Goal: Use online tool/utility: Utilize a website feature to perform a specific function

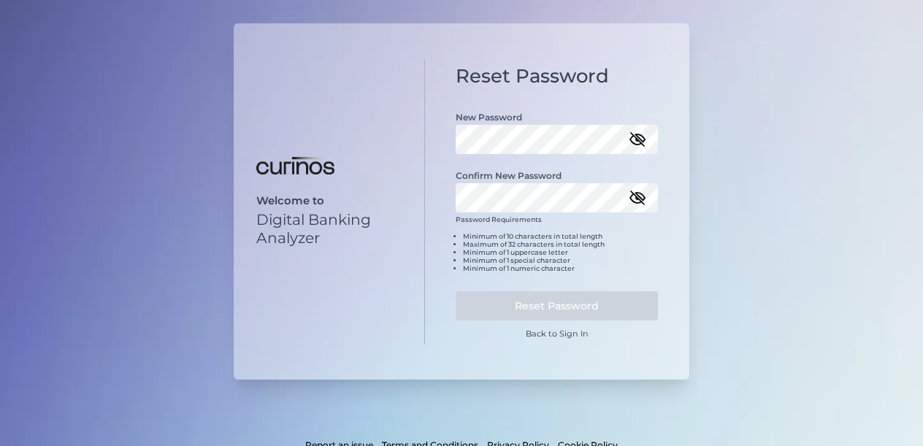
click at [645, 139] on icon "button" at bounding box center [638, 140] width 18 height 18
click at [365, 161] on div "Welcome to Digital Banking Analyzer Reset Password New Password Confirm New Pas…" at bounding box center [462, 201] width 456 height 356
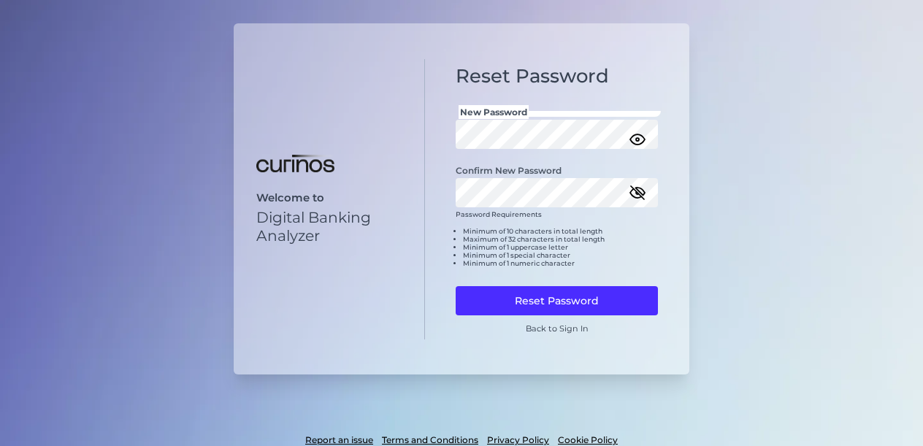
click at [642, 189] on icon "button" at bounding box center [637, 193] width 15 height 10
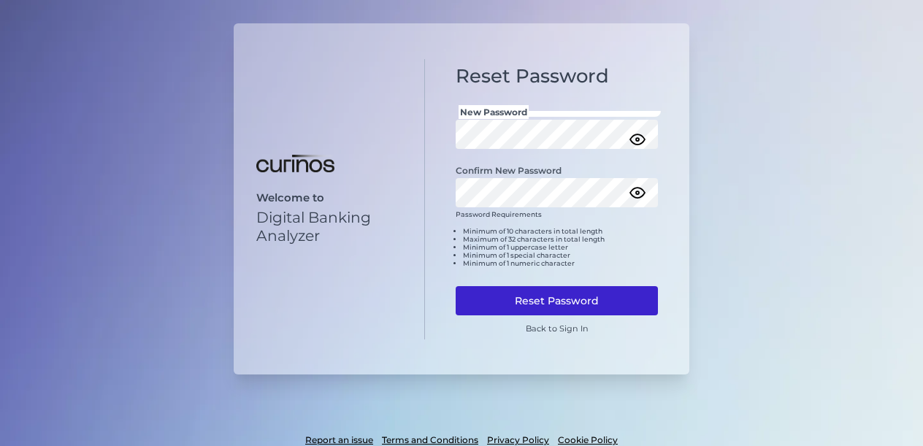
click at [530, 295] on button "Reset Password" at bounding box center [557, 300] width 202 height 29
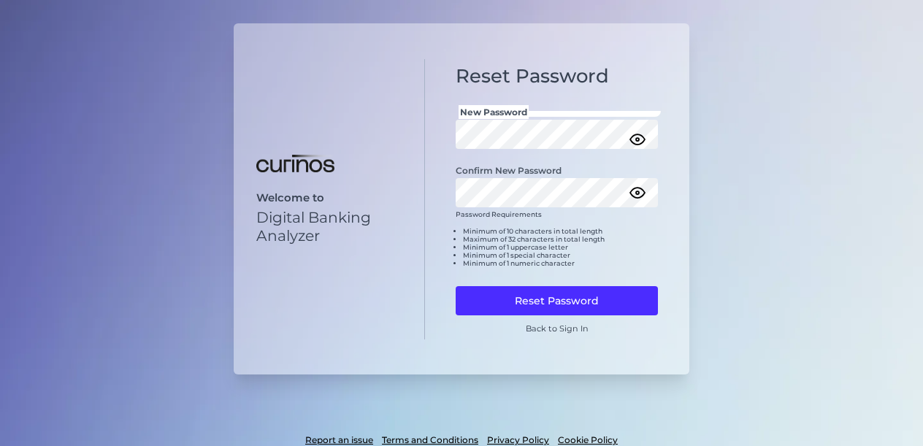
click at [775, 119] on div "Welcome to Digital Banking Analyzer Reset Password New Password Confirm New Pas…" at bounding box center [461, 245] width 923 height 491
click at [816, 83] on div "Welcome to Digital Banking Analyzer Reset Password New Password Confirm New Pas…" at bounding box center [461, 245] width 923 height 491
click at [569, 328] on link "Back to Sign In" at bounding box center [557, 328] width 63 height 10
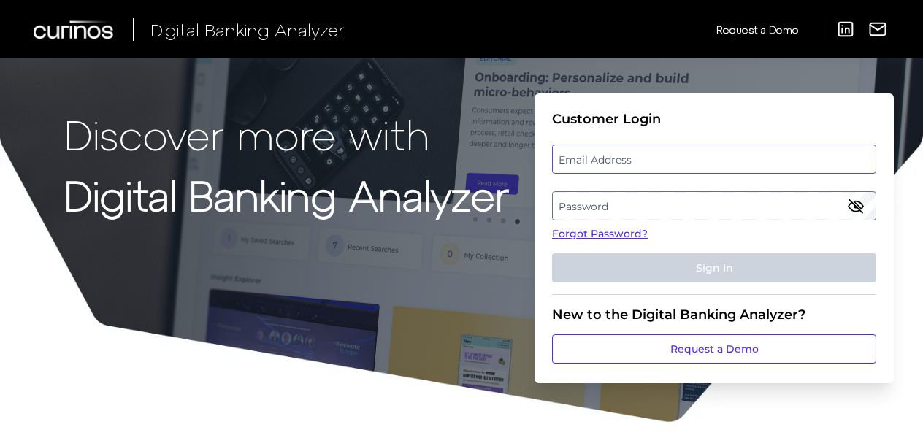
type input "[PERSON_NAME][EMAIL_ADDRESS][PERSON_NAME][DOMAIN_NAME]"
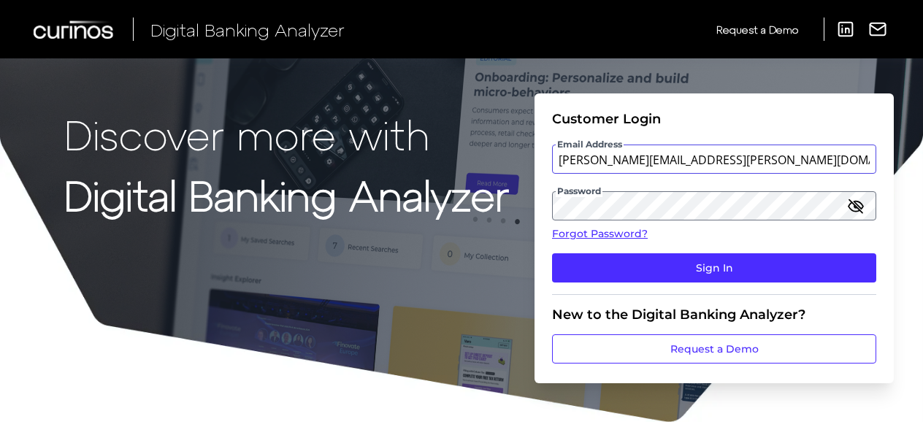
click at [622, 161] on input "[PERSON_NAME][EMAIL_ADDRESS][PERSON_NAME][DOMAIN_NAME]" at bounding box center [714, 159] width 324 height 29
click at [854, 206] on icon "button" at bounding box center [855, 205] width 13 height 13
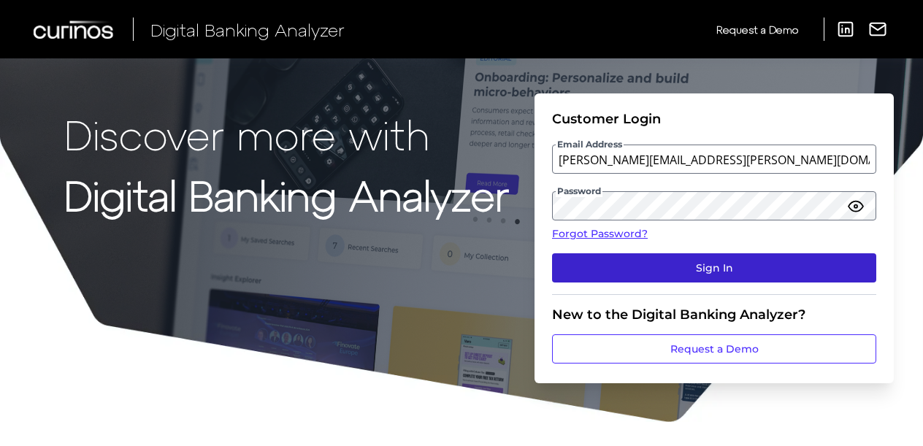
click at [704, 269] on button "Sign In" at bounding box center [714, 267] width 324 height 29
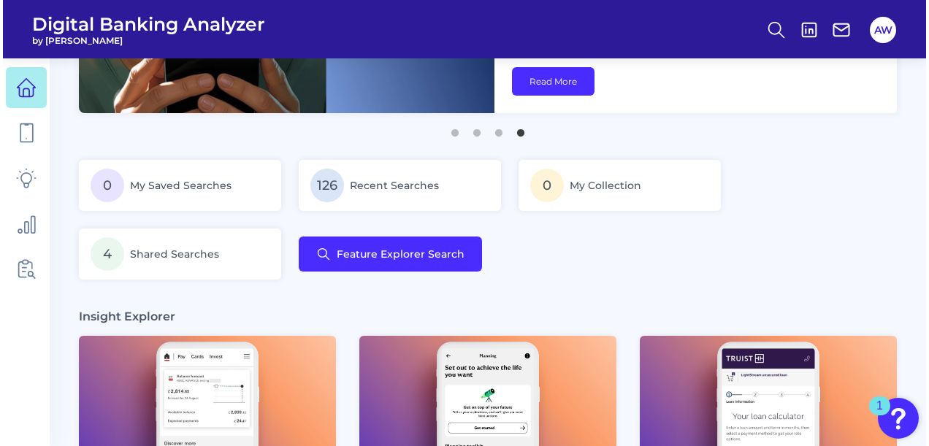
scroll to position [146, 0]
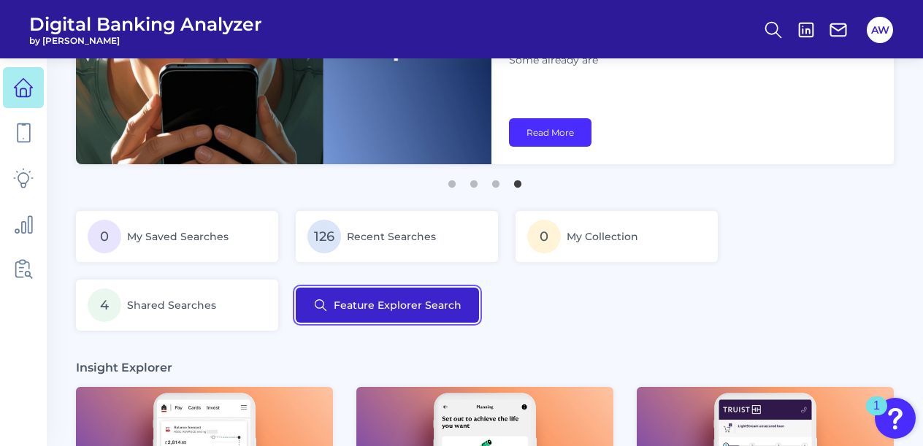
click at [392, 293] on button "Feature Explorer Search" at bounding box center [387, 305] width 183 height 35
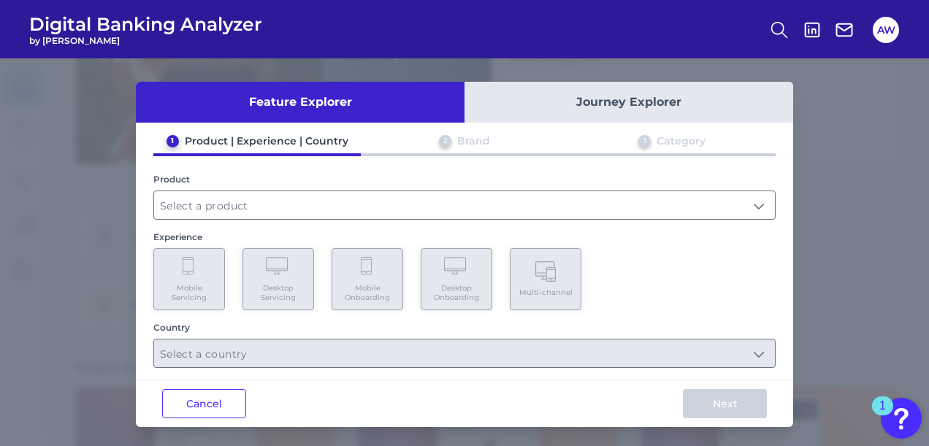
click at [292, 225] on div "1 Product | Experience | Country 2 Brand 3 Category Product Experience Mobile S…" at bounding box center [464, 251] width 657 height 234
click at [299, 209] on input "text" at bounding box center [464, 205] width 621 height 28
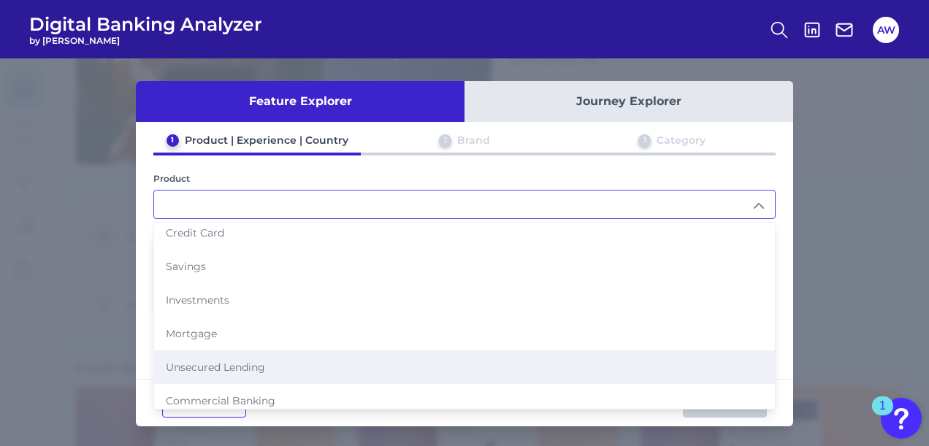
scroll to position [0, 0]
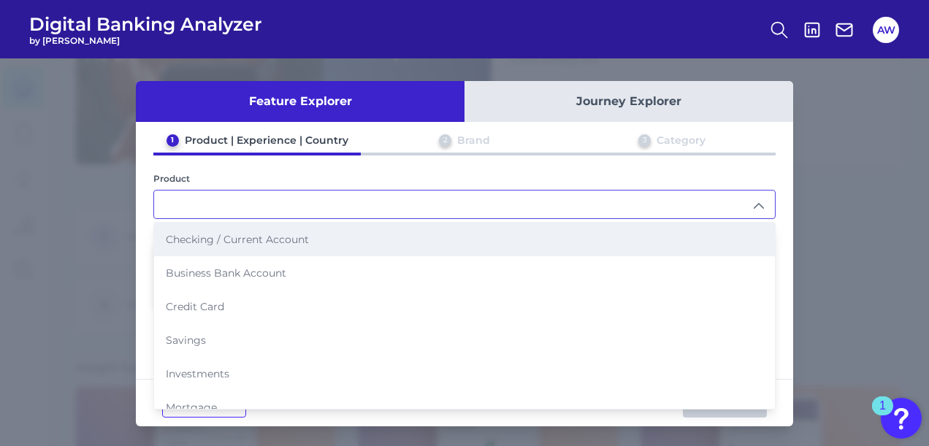
click at [251, 242] on span "Checking / Current Account" at bounding box center [237, 239] width 143 height 13
type input "Checking / Current Account"
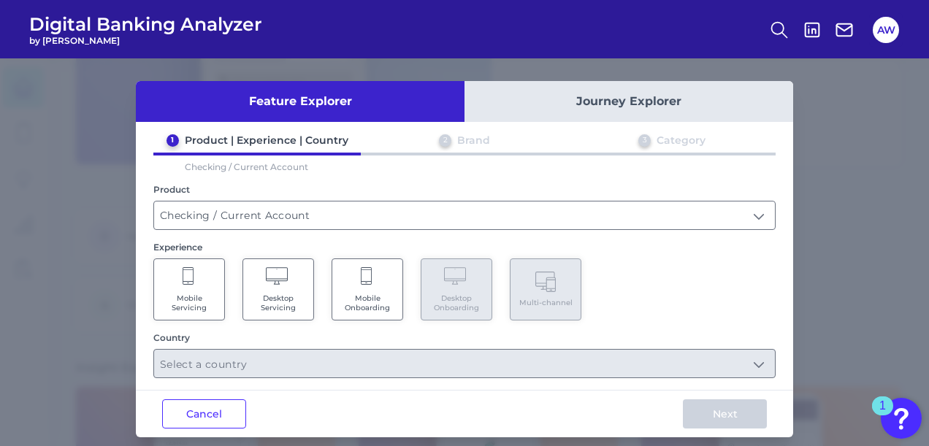
click at [188, 288] on Servicing "Mobile Servicing" at bounding box center [189, 289] width 72 height 62
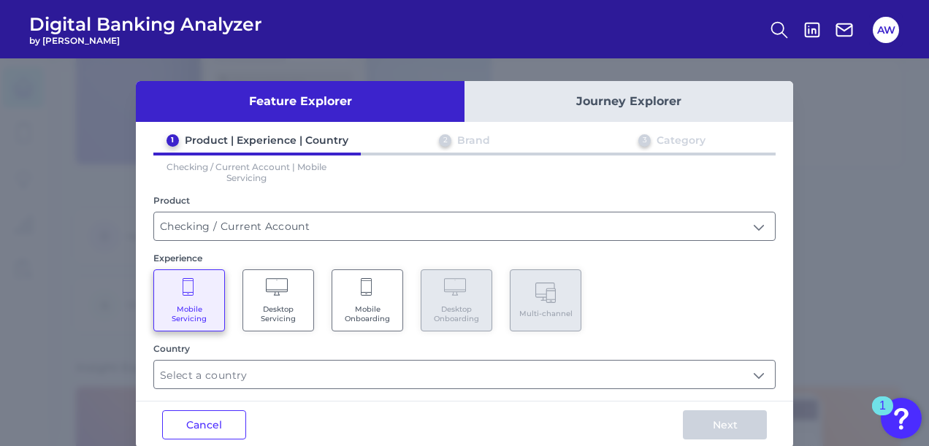
click at [319, 404] on div "Cancel Next" at bounding box center [464, 424] width 657 height 47
click at [314, 377] on input "text" at bounding box center [464, 375] width 621 height 28
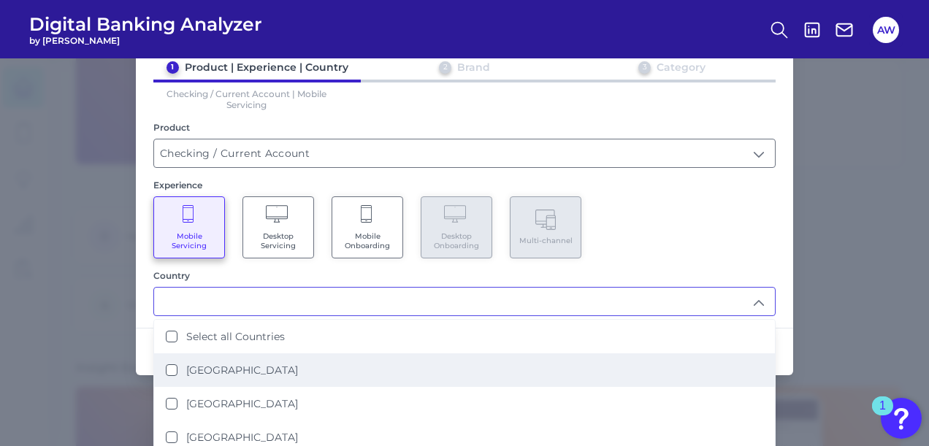
click at [247, 367] on label "[GEOGRAPHIC_DATA]" at bounding box center [242, 370] width 112 height 13
type input "[GEOGRAPHIC_DATA]"
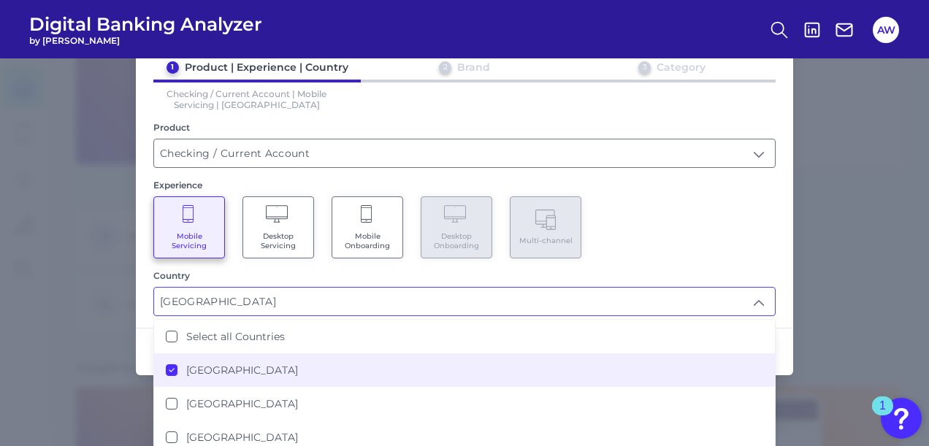
scroll to position [146, 0]
click at [406, 274] on div "Country" at bounding box center [464, 275] width 622 height 11
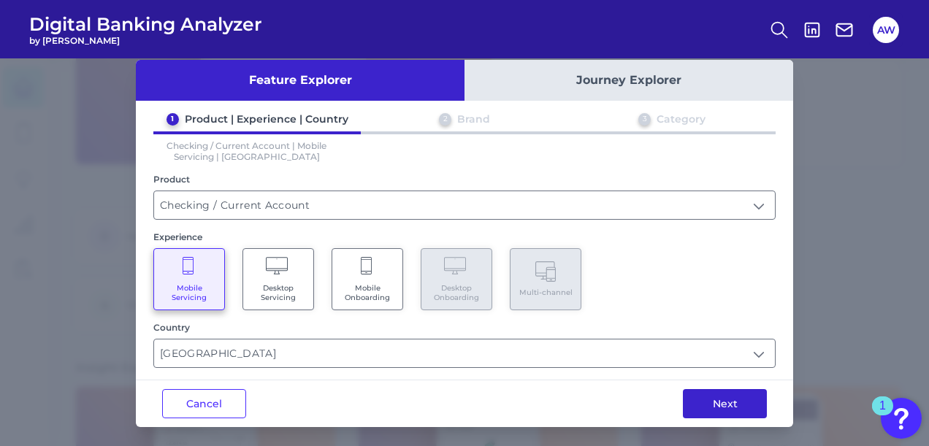
click at [710, 402] on button "Next" at bounding box center [725, 403] width 84 height 29
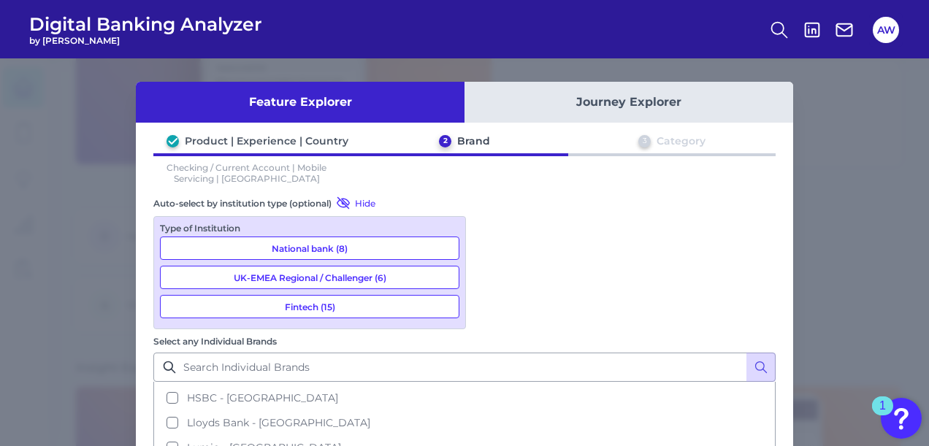
scroll to position [0, 0]
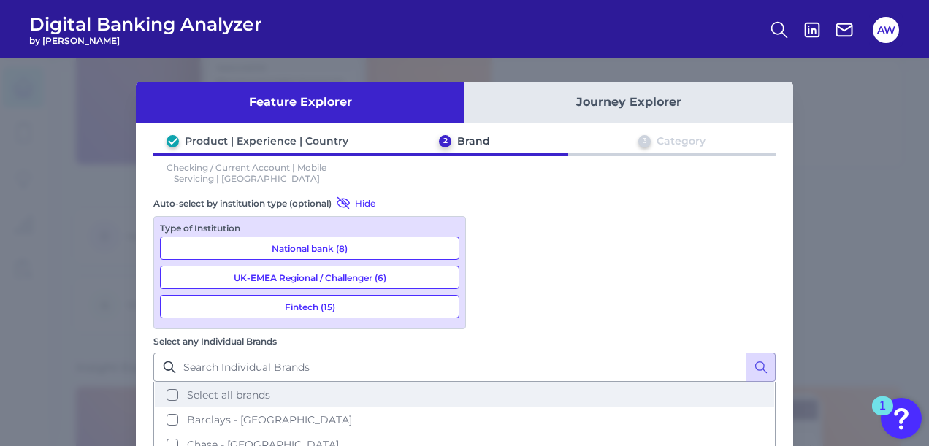
click at [270, 388] on span "Select all brands" at bounding box center [228, 394] width 83 height 13
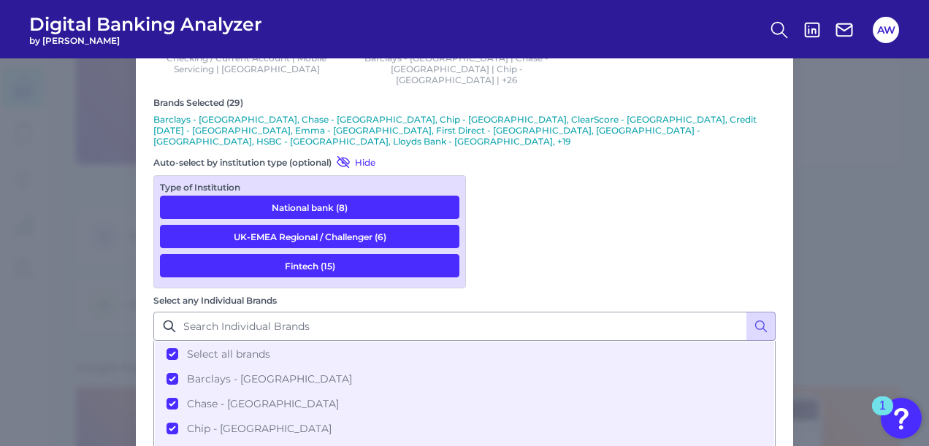
scroll to position [128, 0]
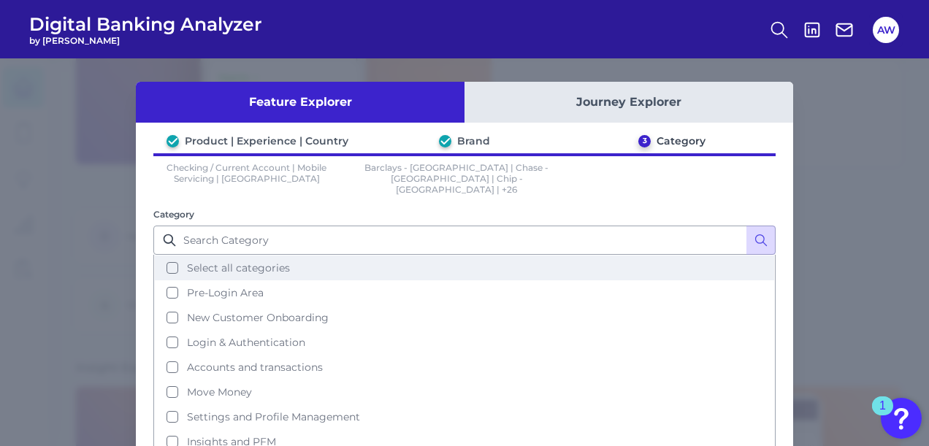
click at [356, 258] on button "Select all categories" at bounding box center [464, 268] width 619 height 25
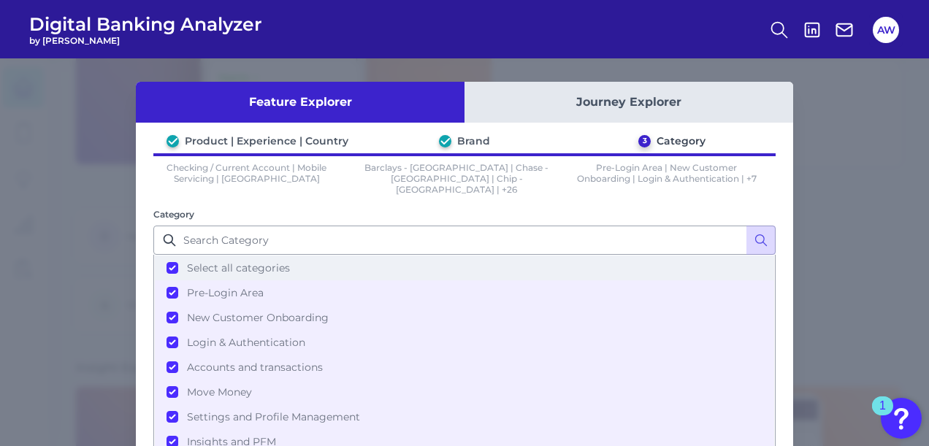
click at [356, 258] on button "Select all categories" at bounding box center [464, 268] width 619 height 25
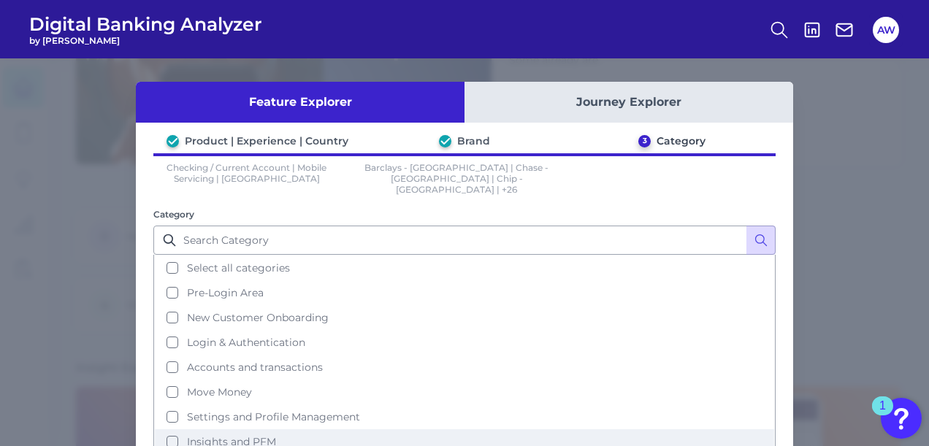
click at [251, 435] on span "Insights and PFM" at bounding box center [231, 441] width 89 height 13
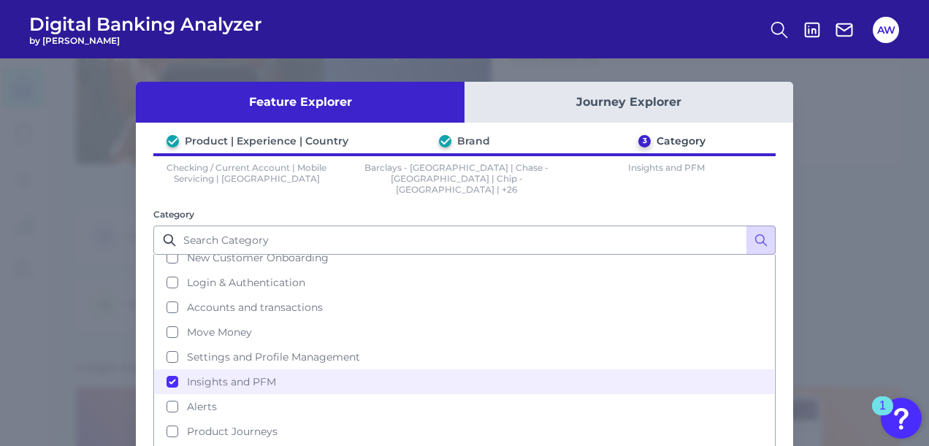
scroll to position [82, 0]
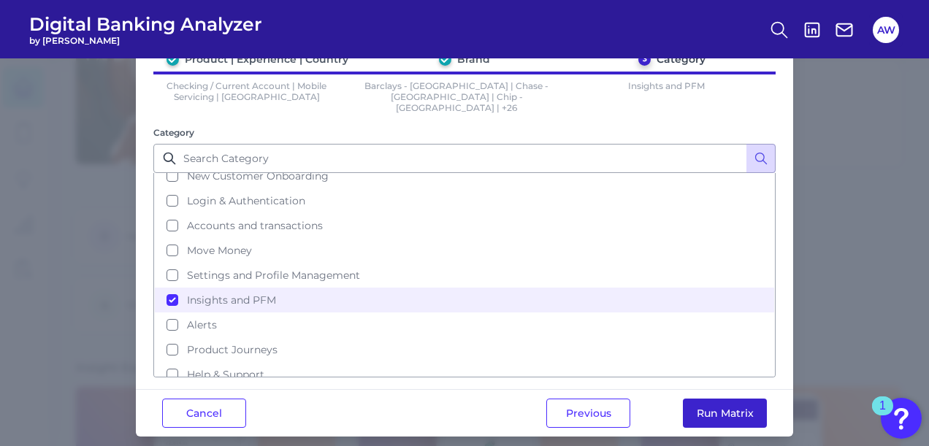
click at [737, 407] on button "Run Matrix" at bounding box center [725, 413] width 84 height 29
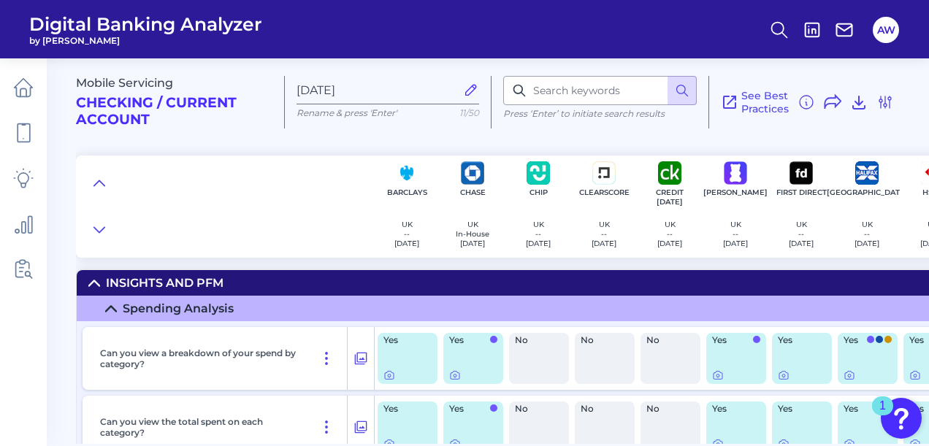
click at [479, 349] on div "Yes" at bounding box center [473, 358] width 60 height 51
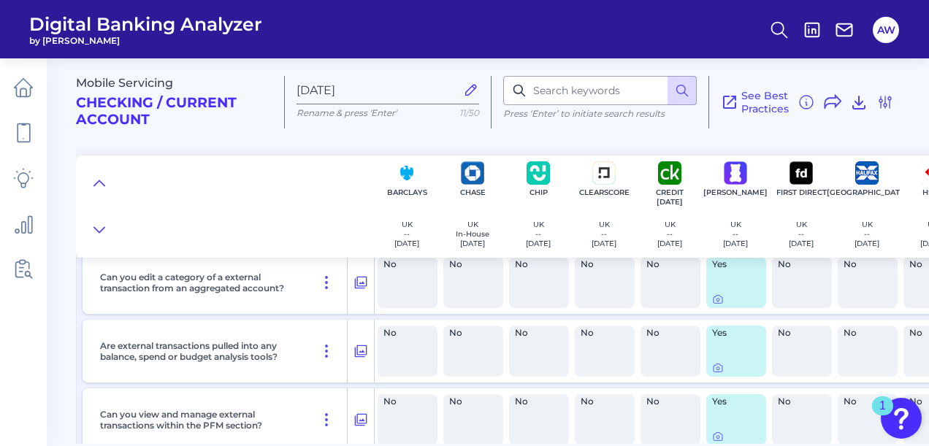
scroll to position [2840, 0]
